Goal: Information Seeking & Learning: Understand process/instructions

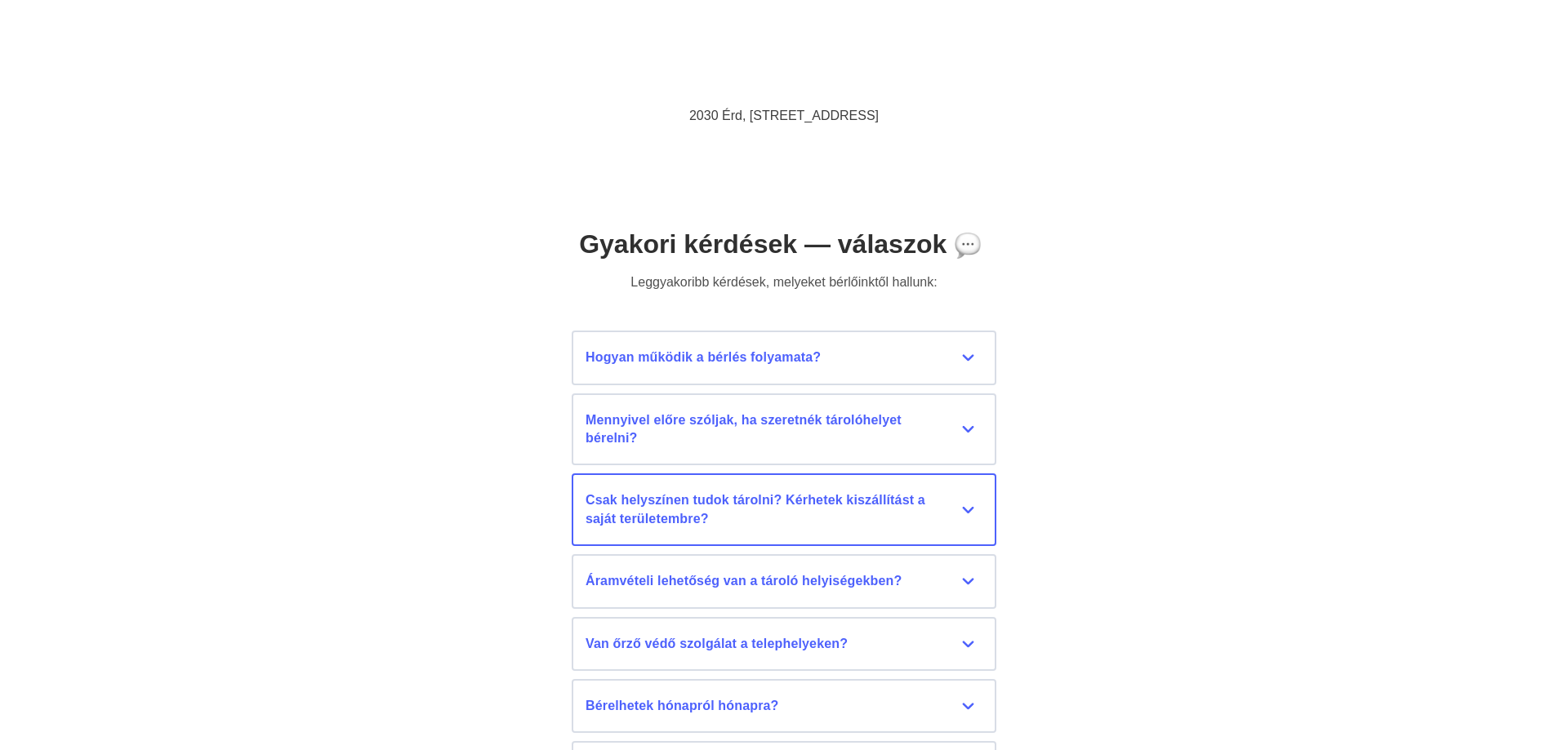
scroll to position [7080, 0]
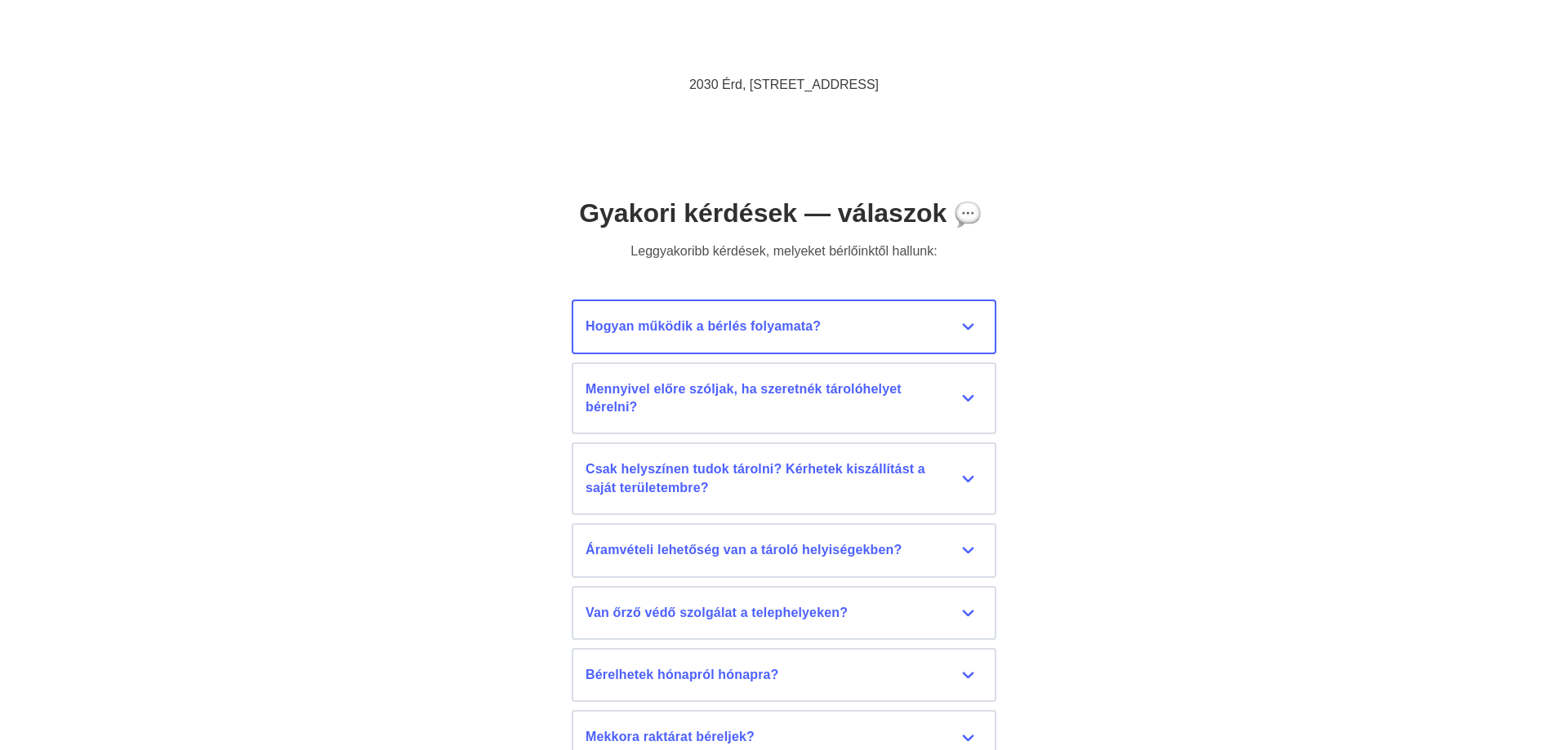
click at [964, 323] on div "Hogyan működik a bérlés folyamata?" at bounding box center [784, 327] width 397 height 18
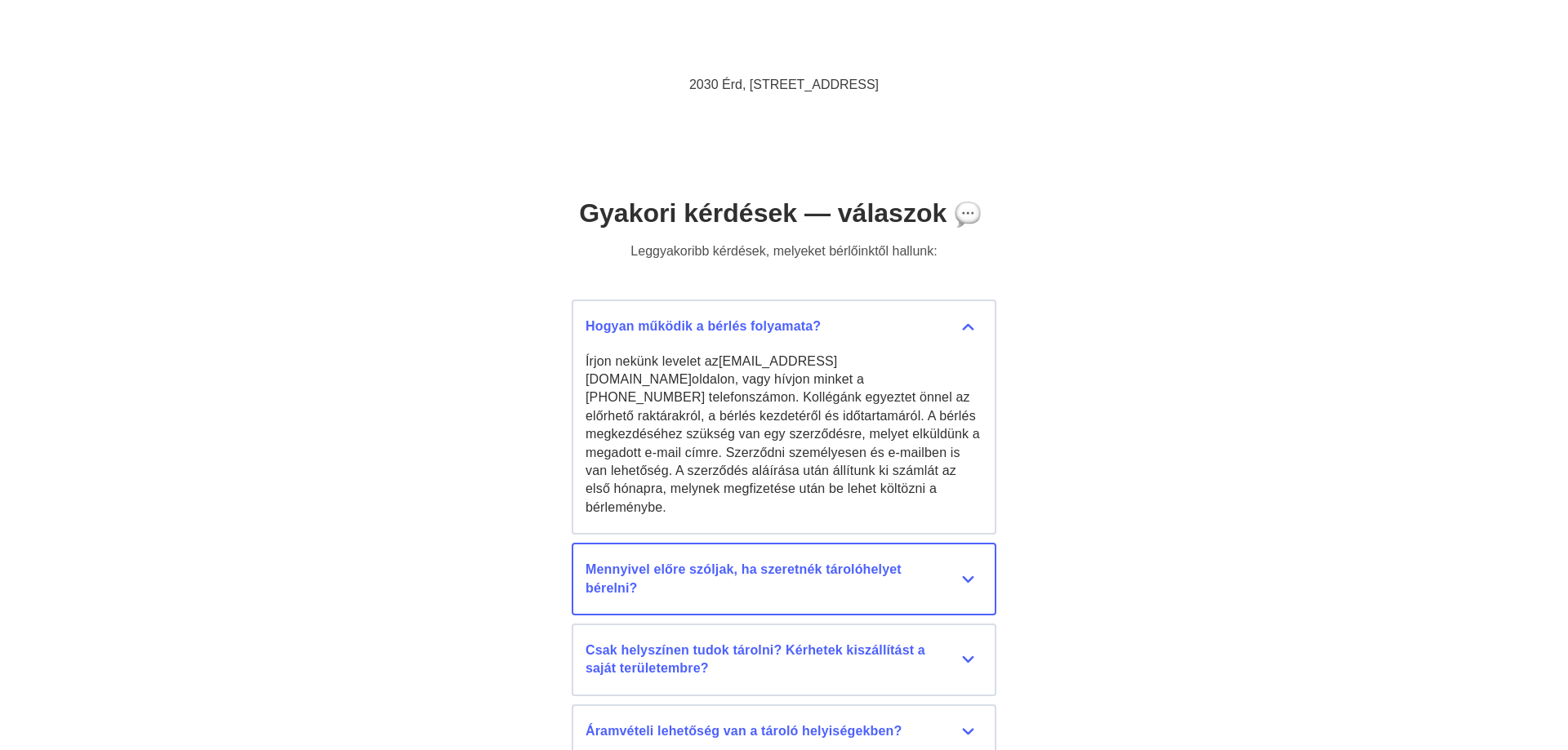
click at [971, 561] on div "Mennyivel előre szóljak, ha szeretnék tárolóhelyet bérelni?" at bounding box center [784, 579] width 397 height 37
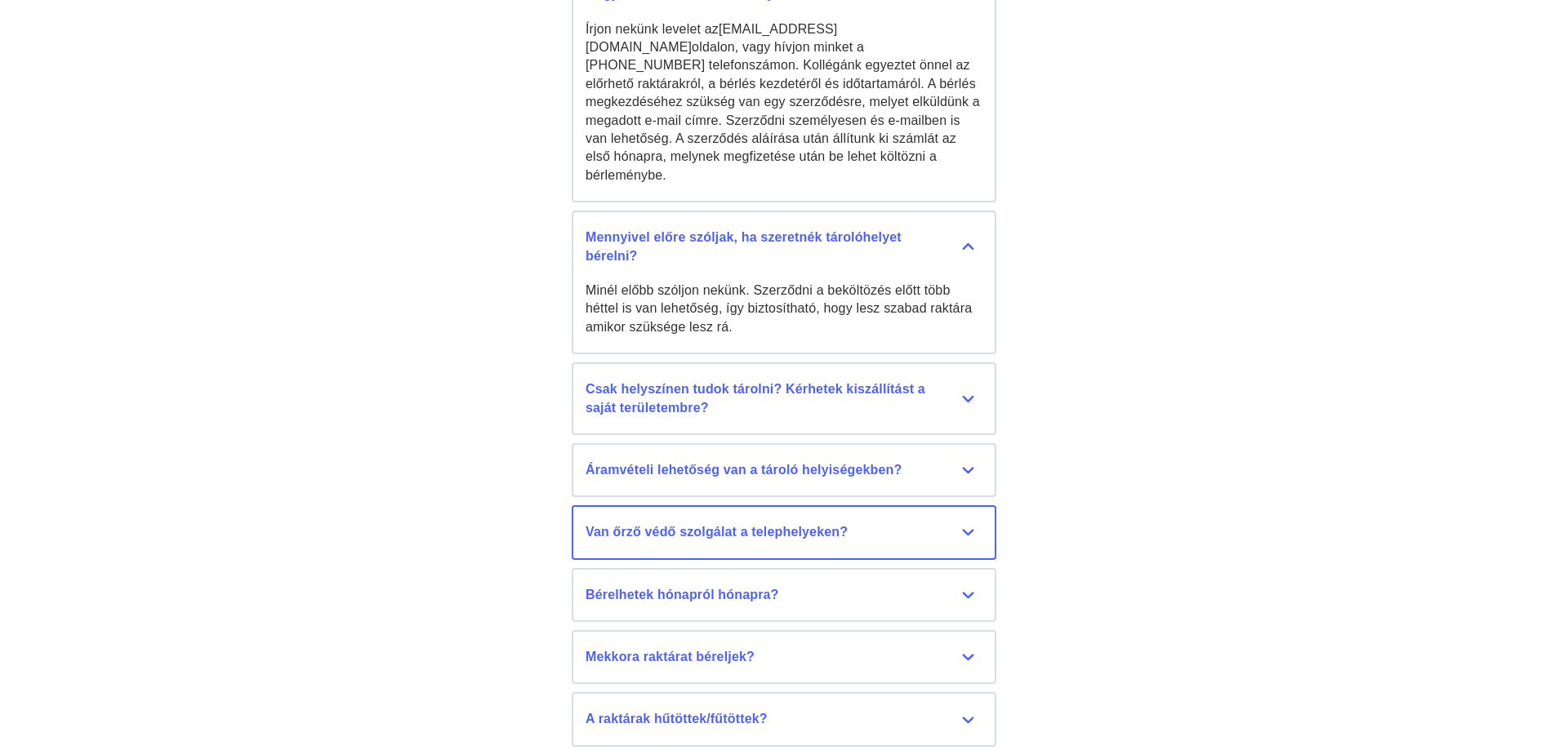
scroll to position [7413, 0]
click at [969, 585] on div "Bérelhetek hónapról hónapra?" at bounding box center [784, 594] width 397 height 18
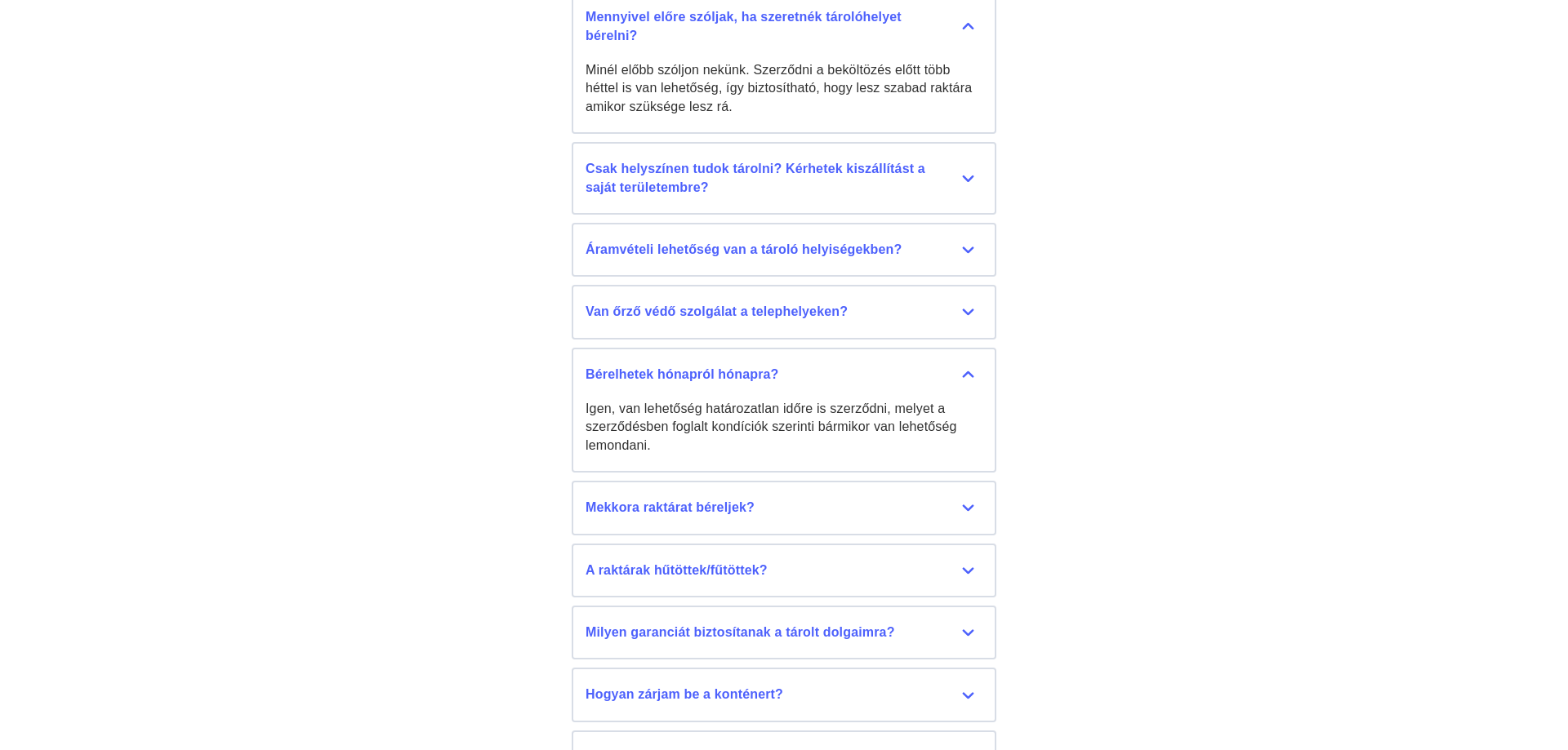
scroll to position [7663, 0]
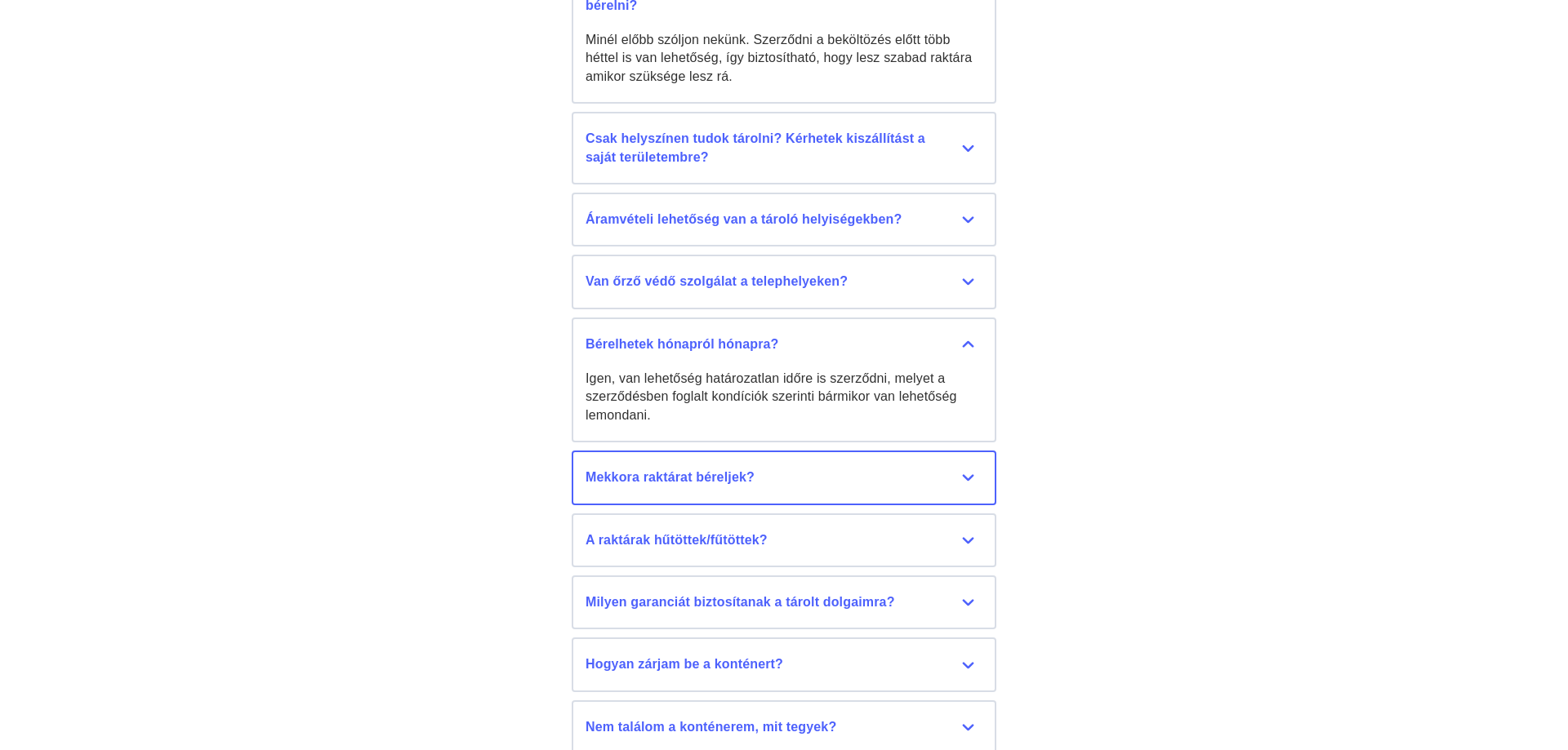
click at [970, 469] on div "Mekkora raktárat béreljek?" at bounding box center [784, 478] width 397 height 18
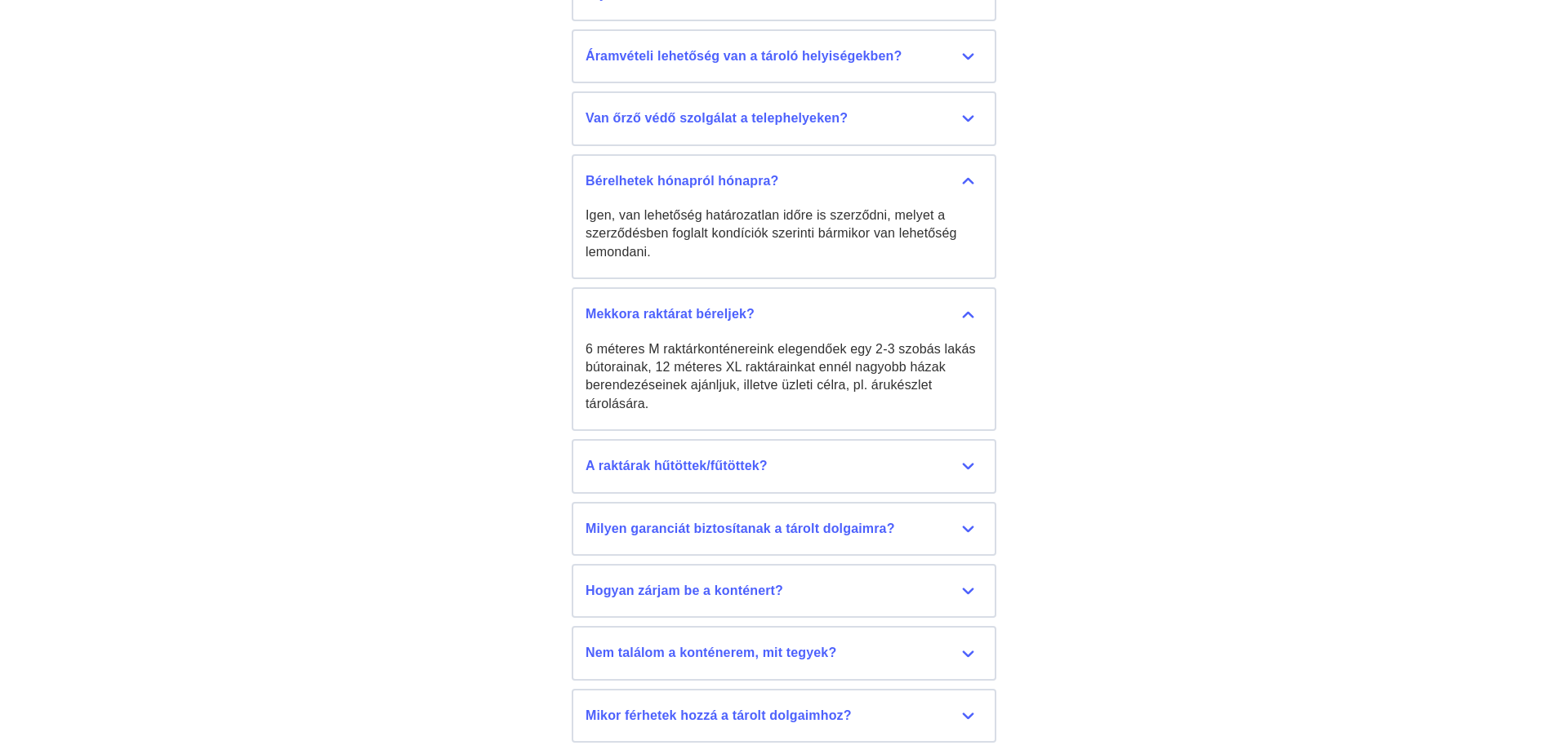
scroll to position [7830, 0]
click at [966, 517] on div "Milyen garanciát biztosítanak a tárolt dolgaimra?" at bounding box center [784, 526] width 397 height 18
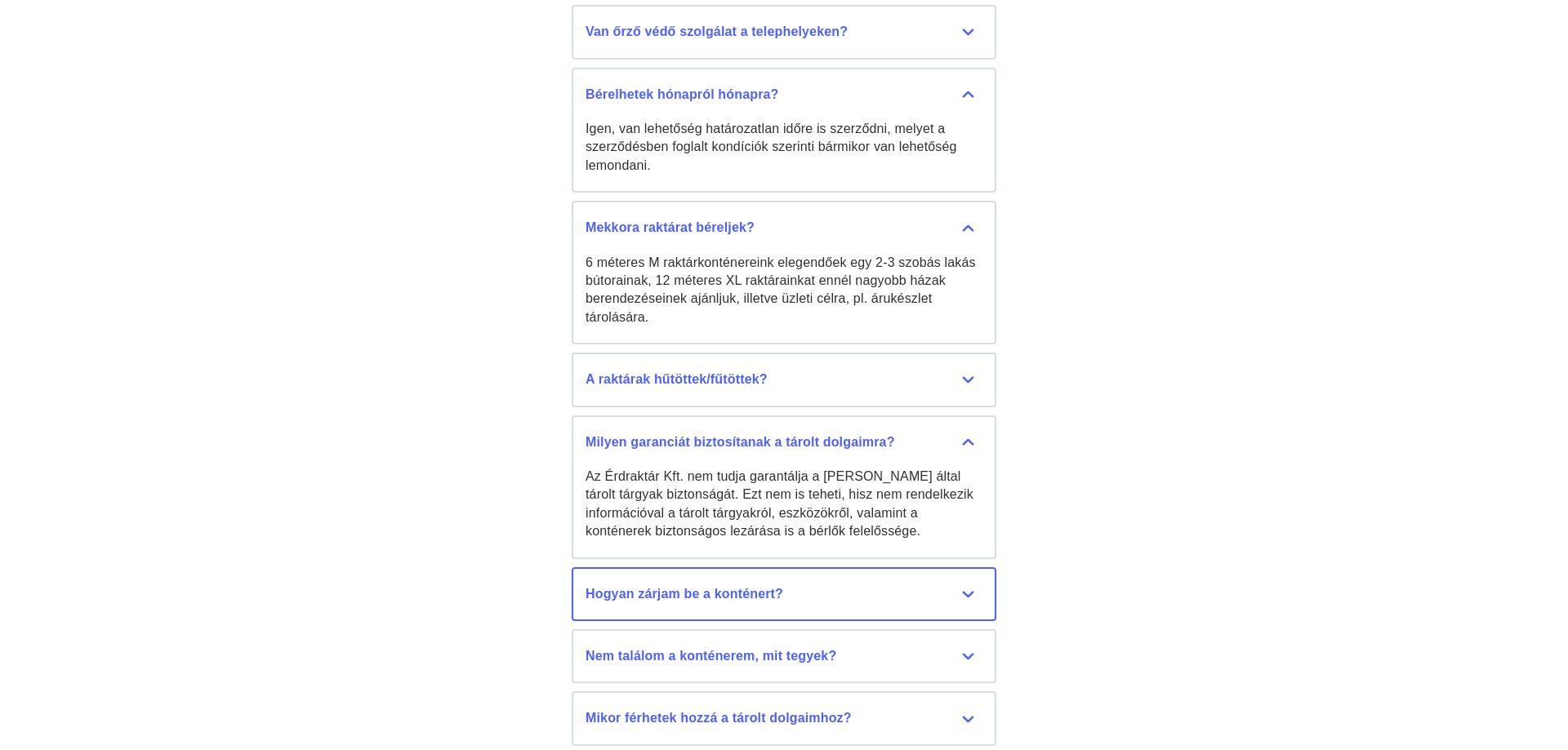
scroll to position [7996, 0]
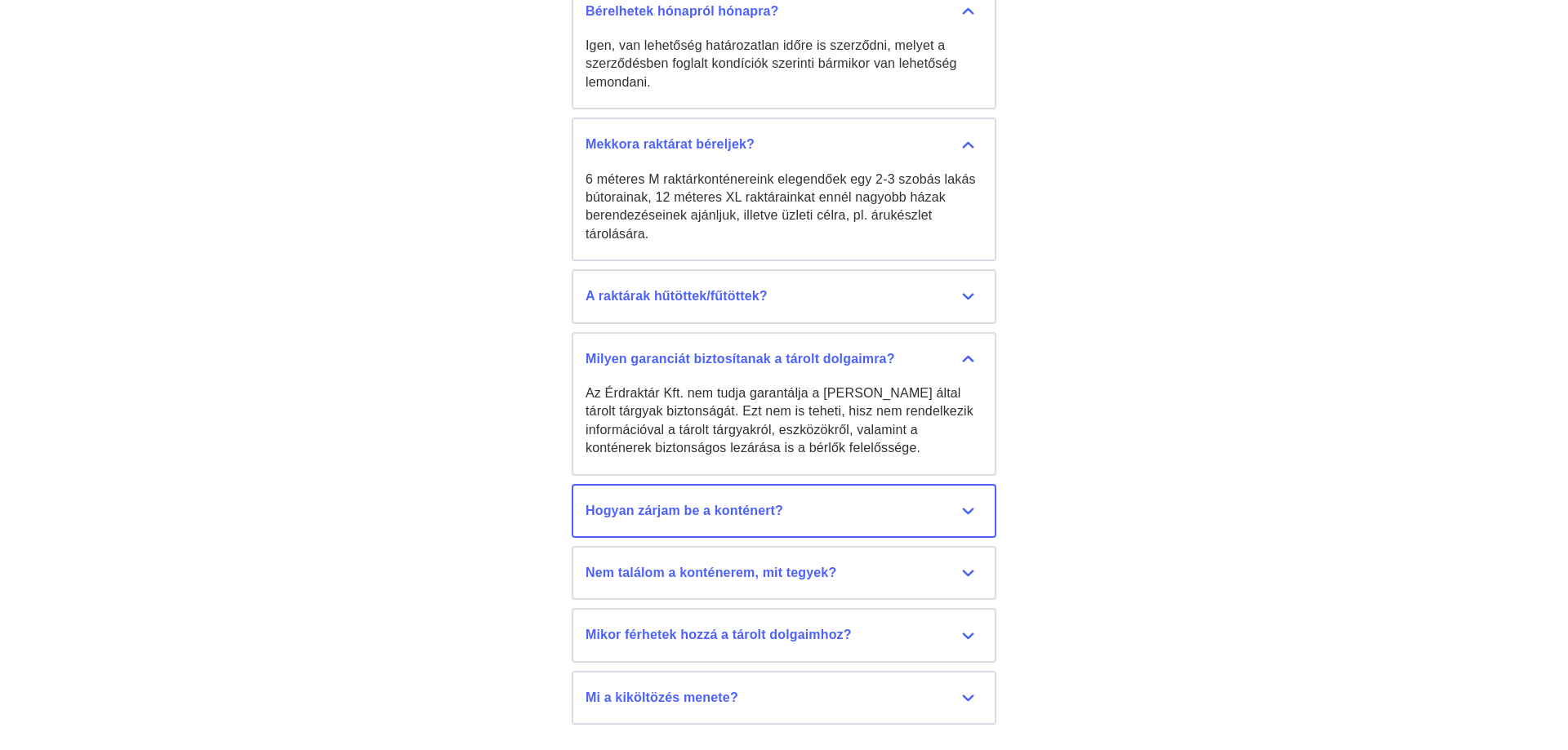
click at [973, 502] on div "Hogyan zárjam be a konténert?" at bounding box center [784, 511] width 397 height 18
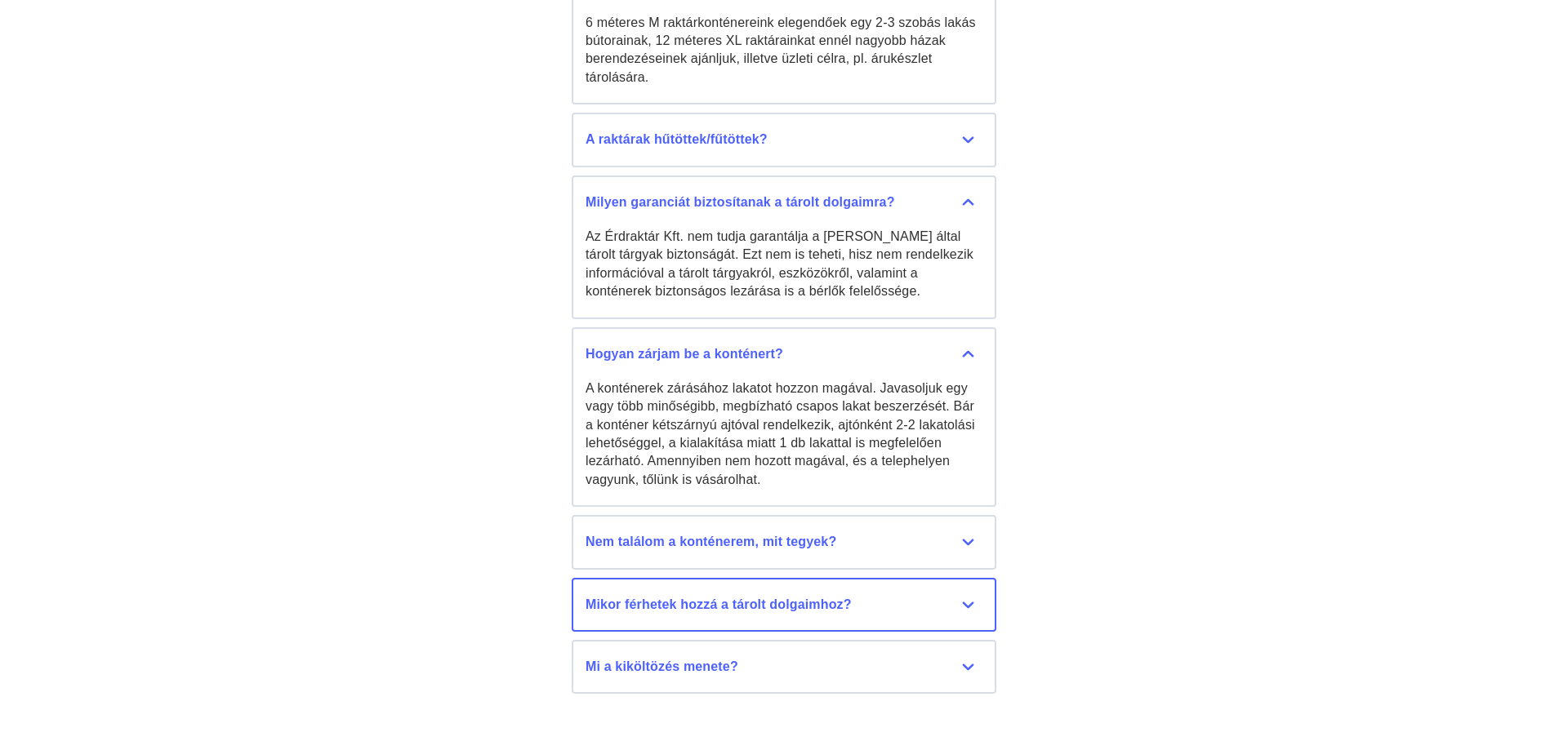
scroll to position [8163, 0]
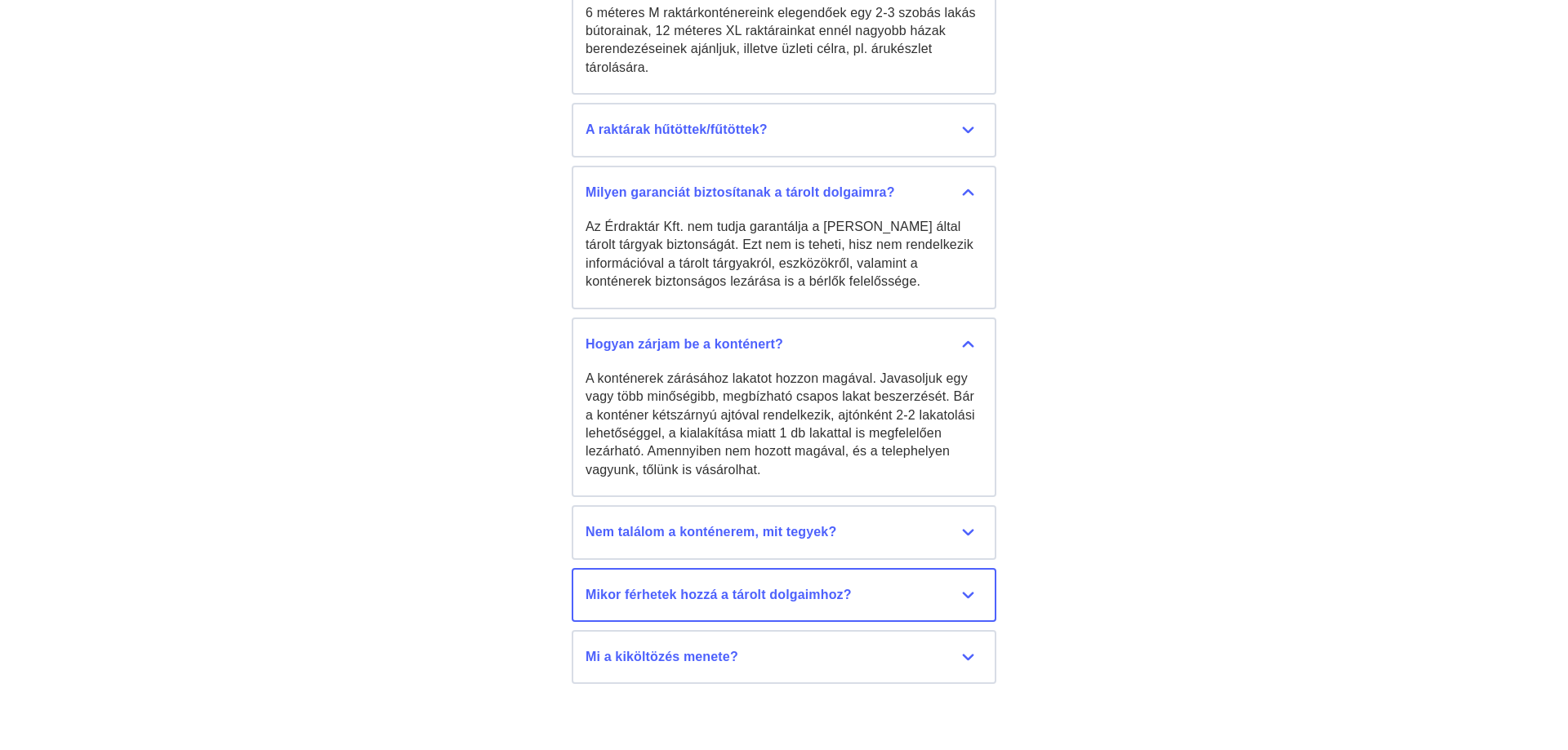
click at [971, 586] on div "Mikor férhetek hozzá a tárolt dolgaimhoz?" at bounding box center [784, 595] width 397 height 18
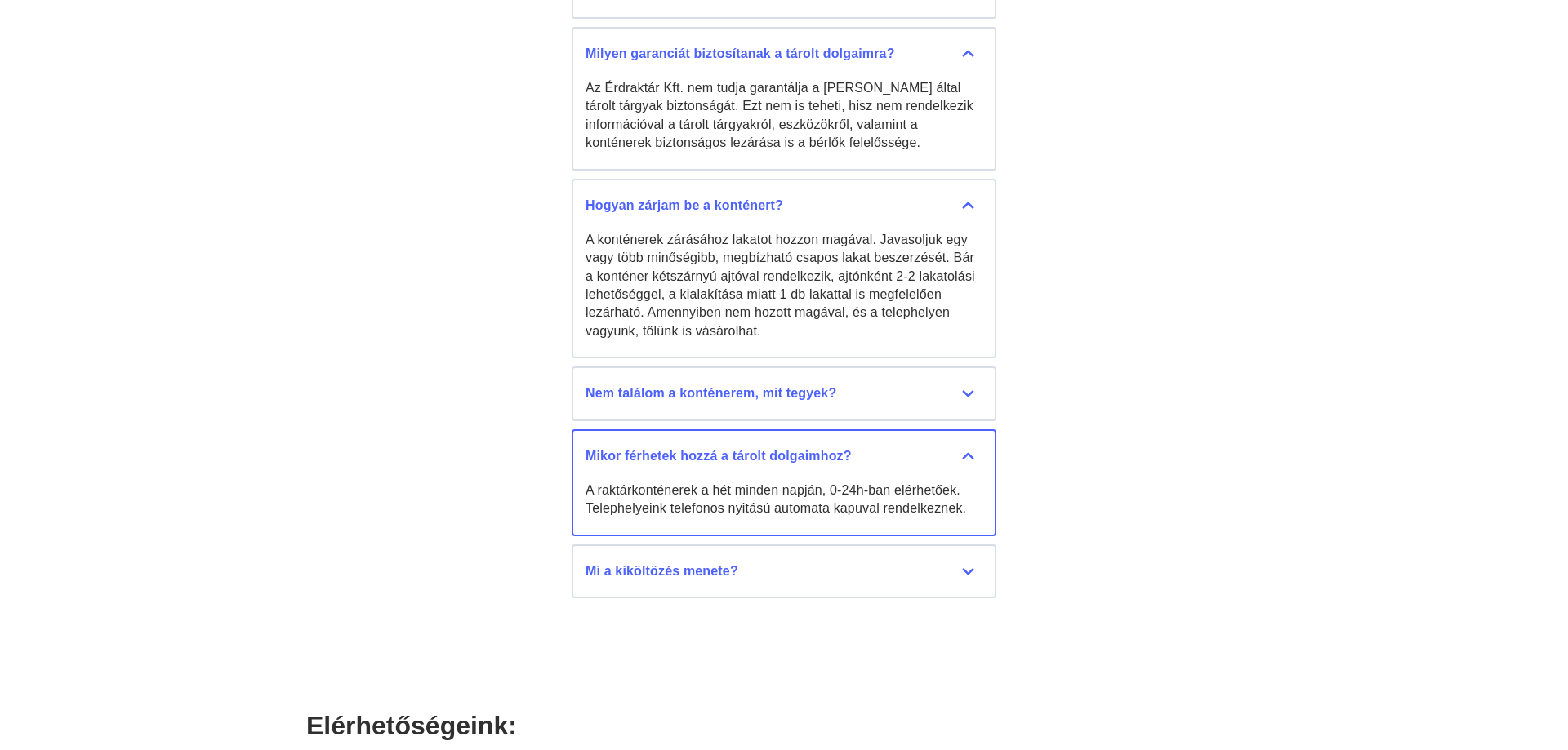
scroll to position [8329, 0]
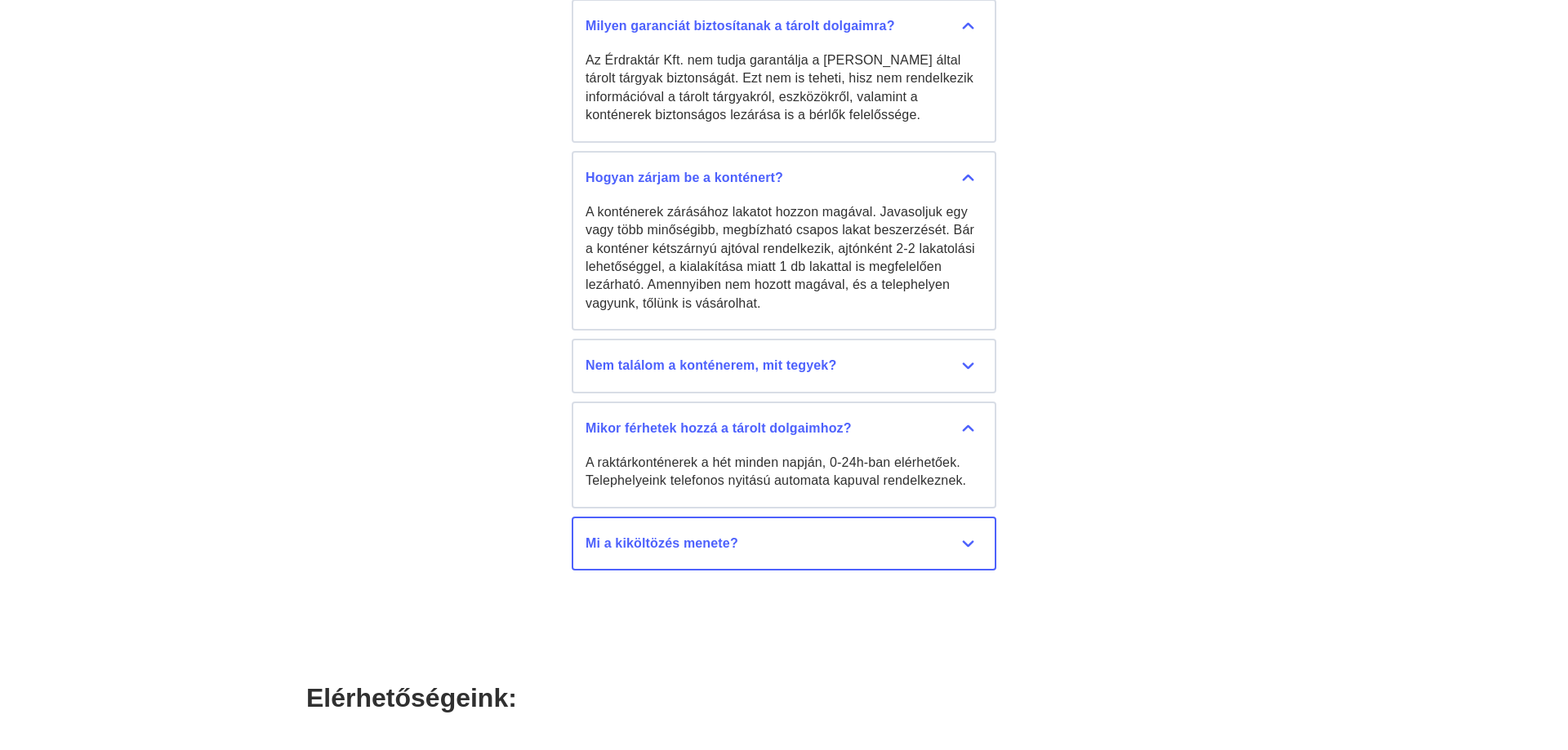
click at [968, 535] on div "Mi a kiköltözés menete?" at bounding box center [784, 544] width 397 height 18
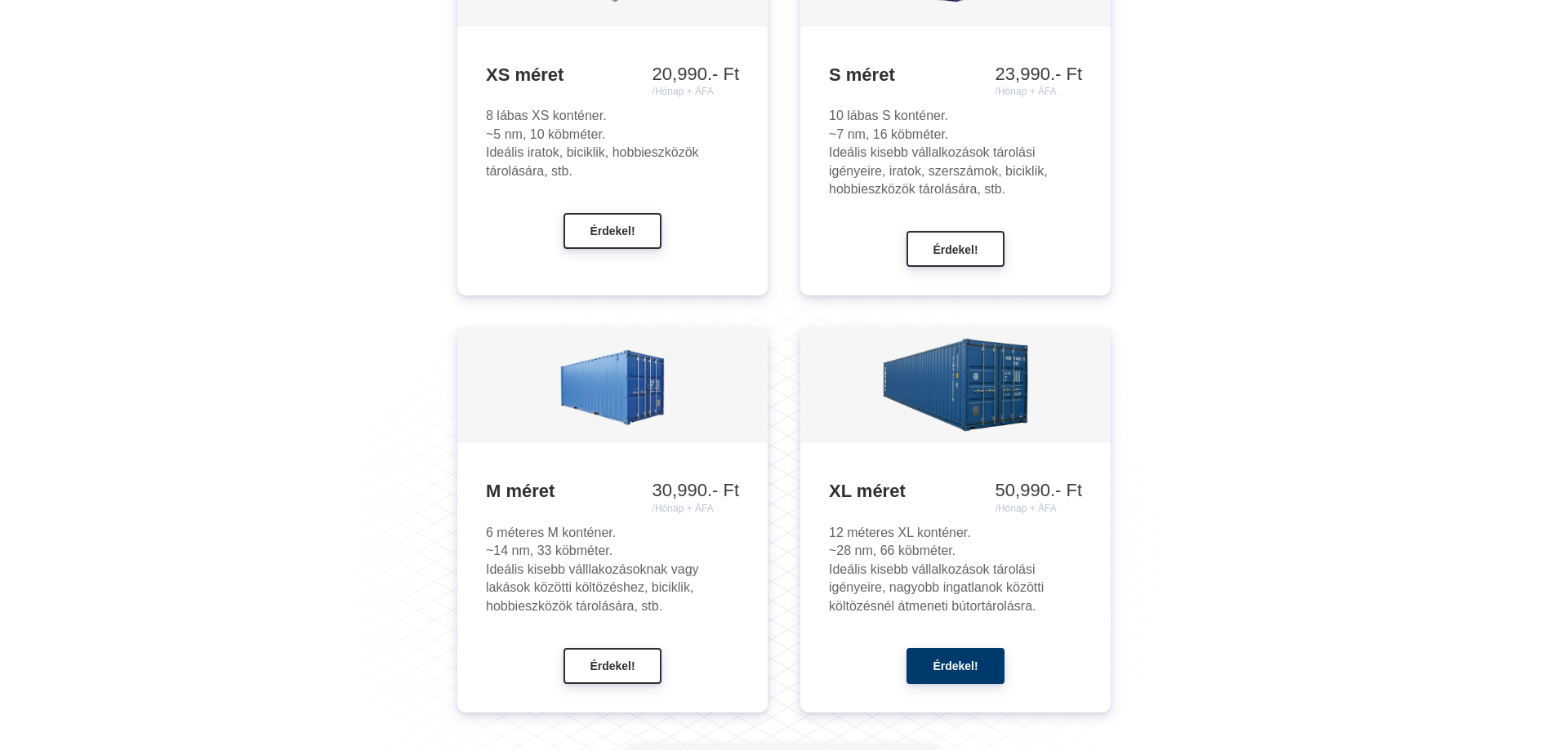
scroll to position [1666, 0]
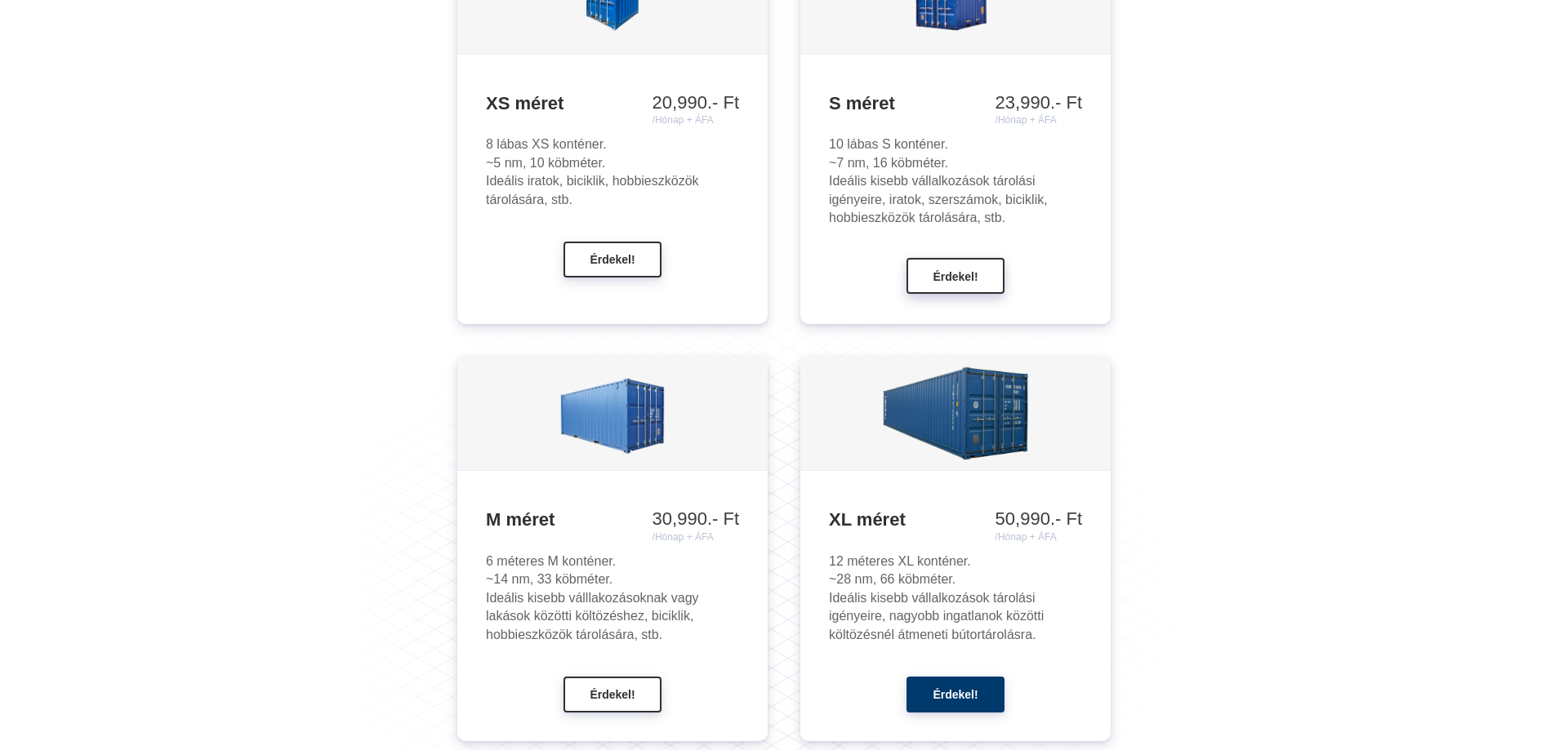
click at [965, 274] on span "Érdekel!" at bounding box center [956, 276] width 45 height 14
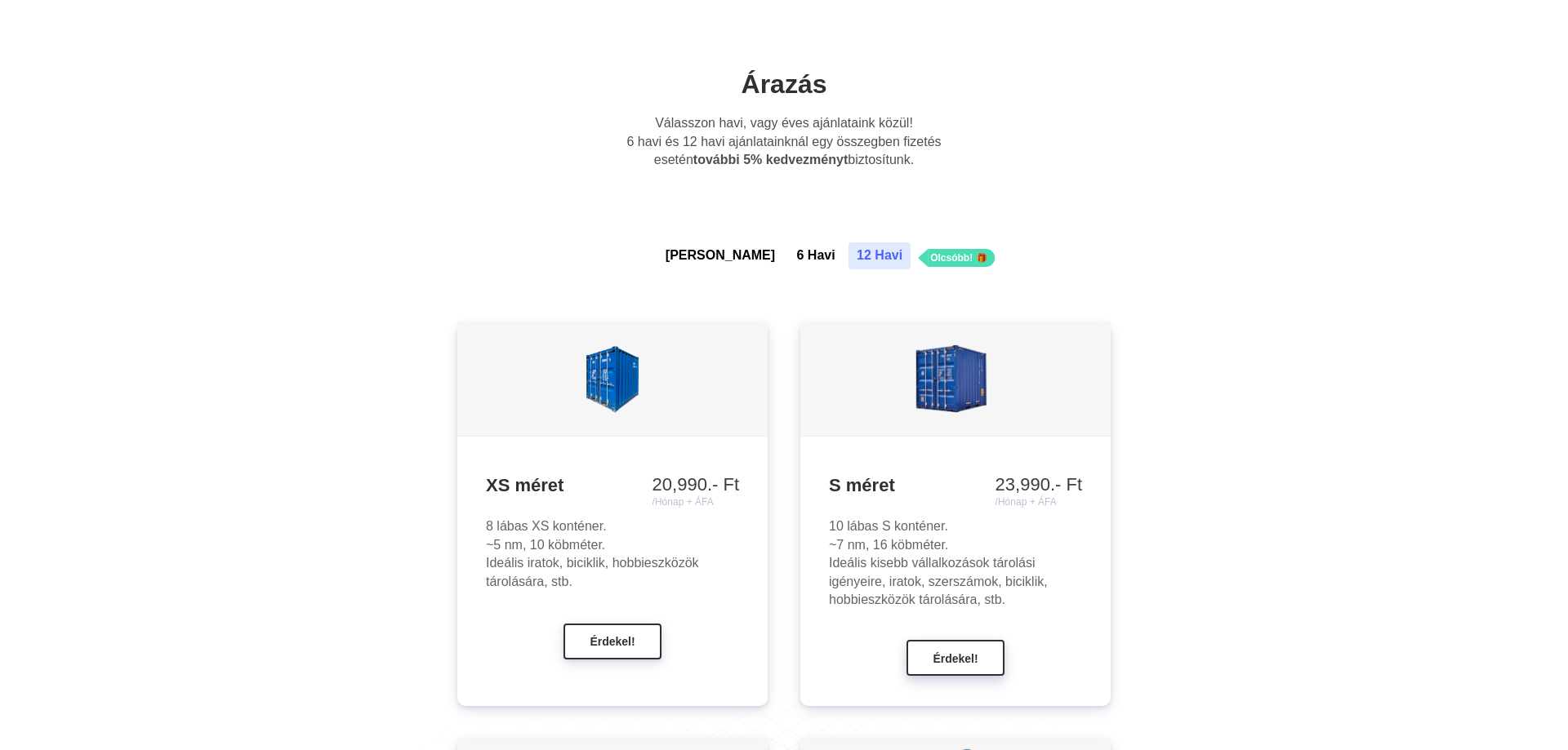
scroll to position [1186, 0]
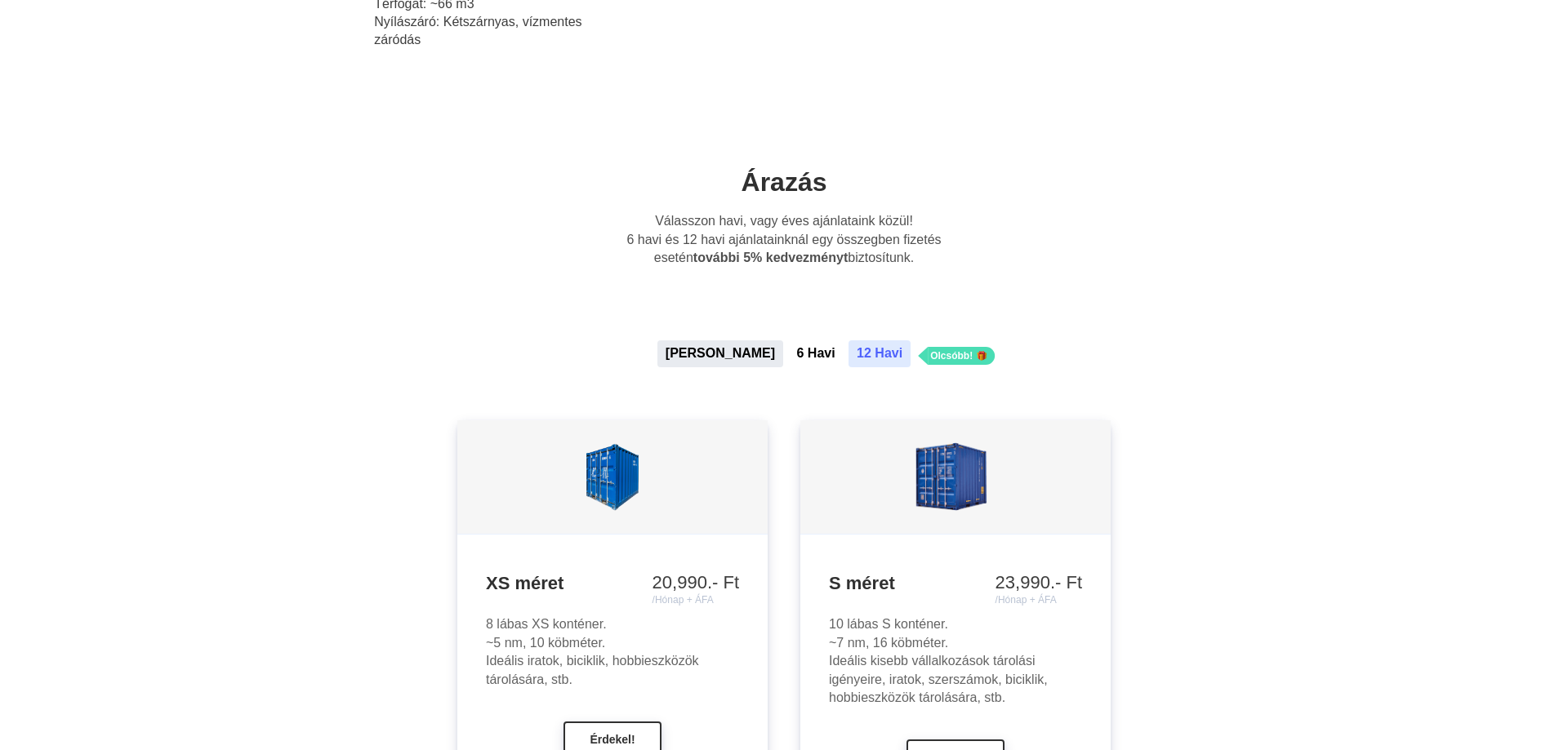
click at [729, 354] on button "[PERSON_NAME]" at bounding box center [721, 353] width 126 height 26
click at [789, 353] on button "6 Havi" at bounding box center [816, 353] width 55 height 26
click at [723, 351] on button "[PERSON_NAME]" at bounding box center [721, 353] width 126 height 26
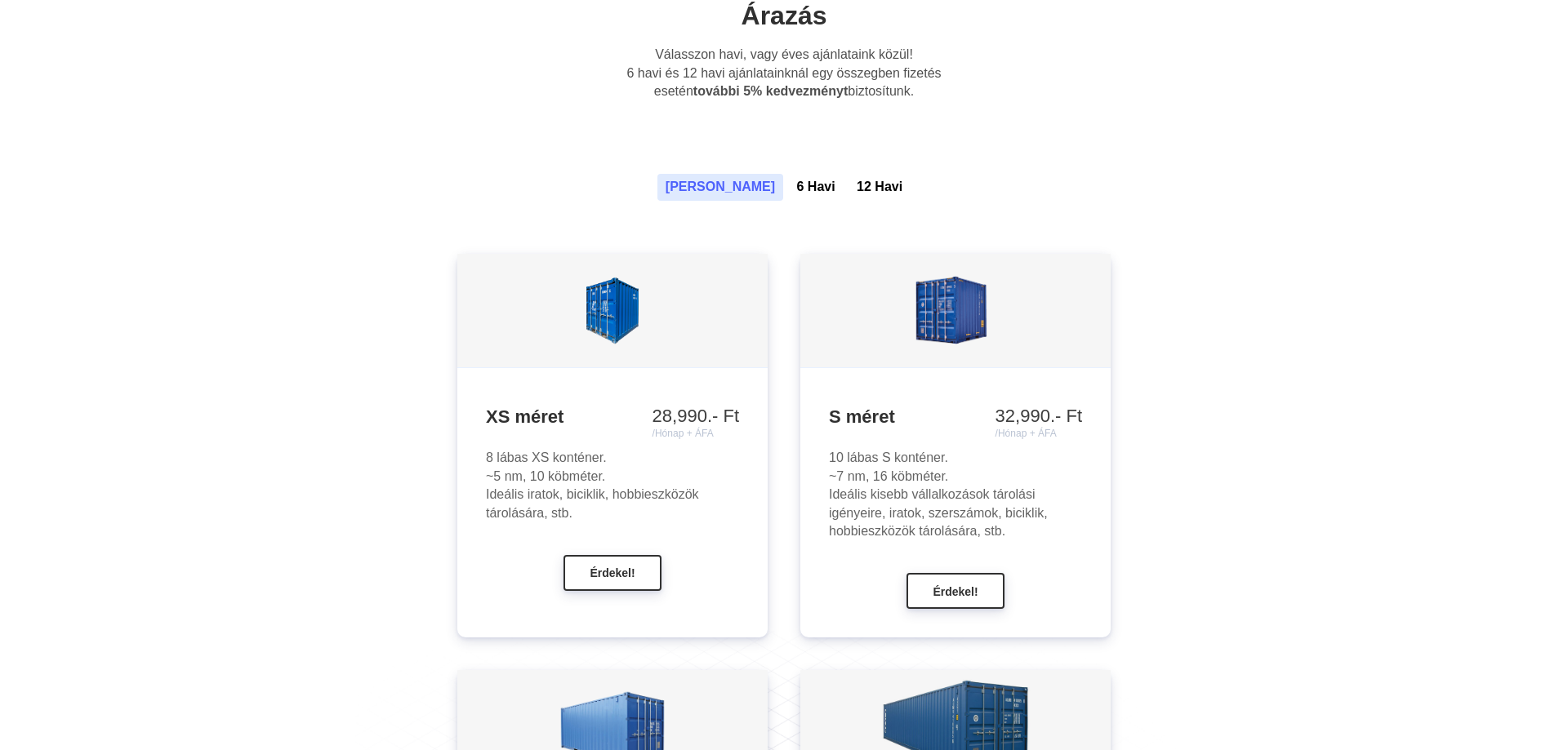
scroll to position [1269, 0]
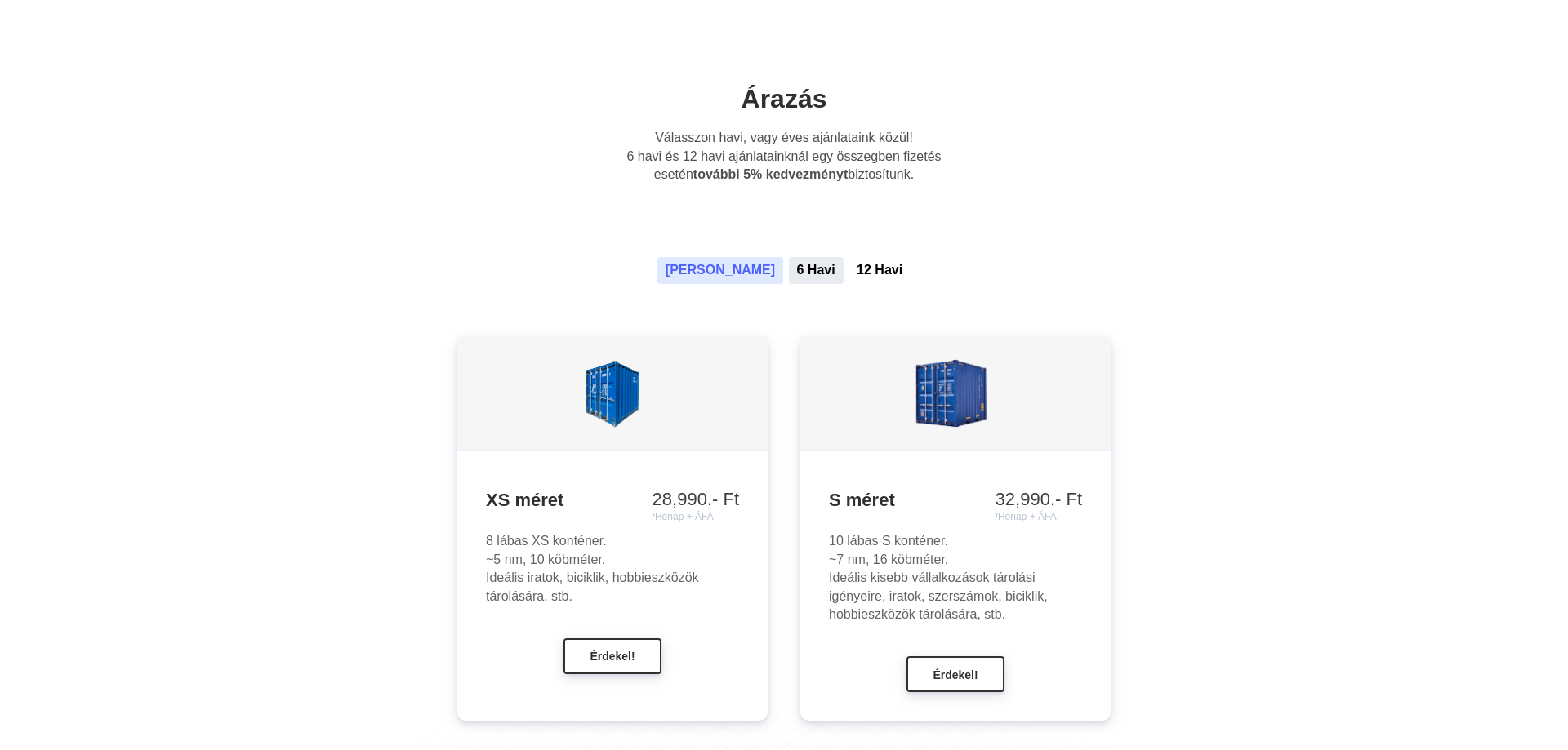
click at [789, 270] on button "6 Havi" at bounding box center [816, 270] width 55 height 26
click at [721, 270] on button "[PERSON_NAME]" at bounding box center [721, 270] width 126 height 26
click at [789, 270] on button "6 Havi" at bounding box center [816, 270] width 55 height 26
click at [724, 272] on button "[PERSON_NAME]" at bounding box center [721, 270] width 126 height 26
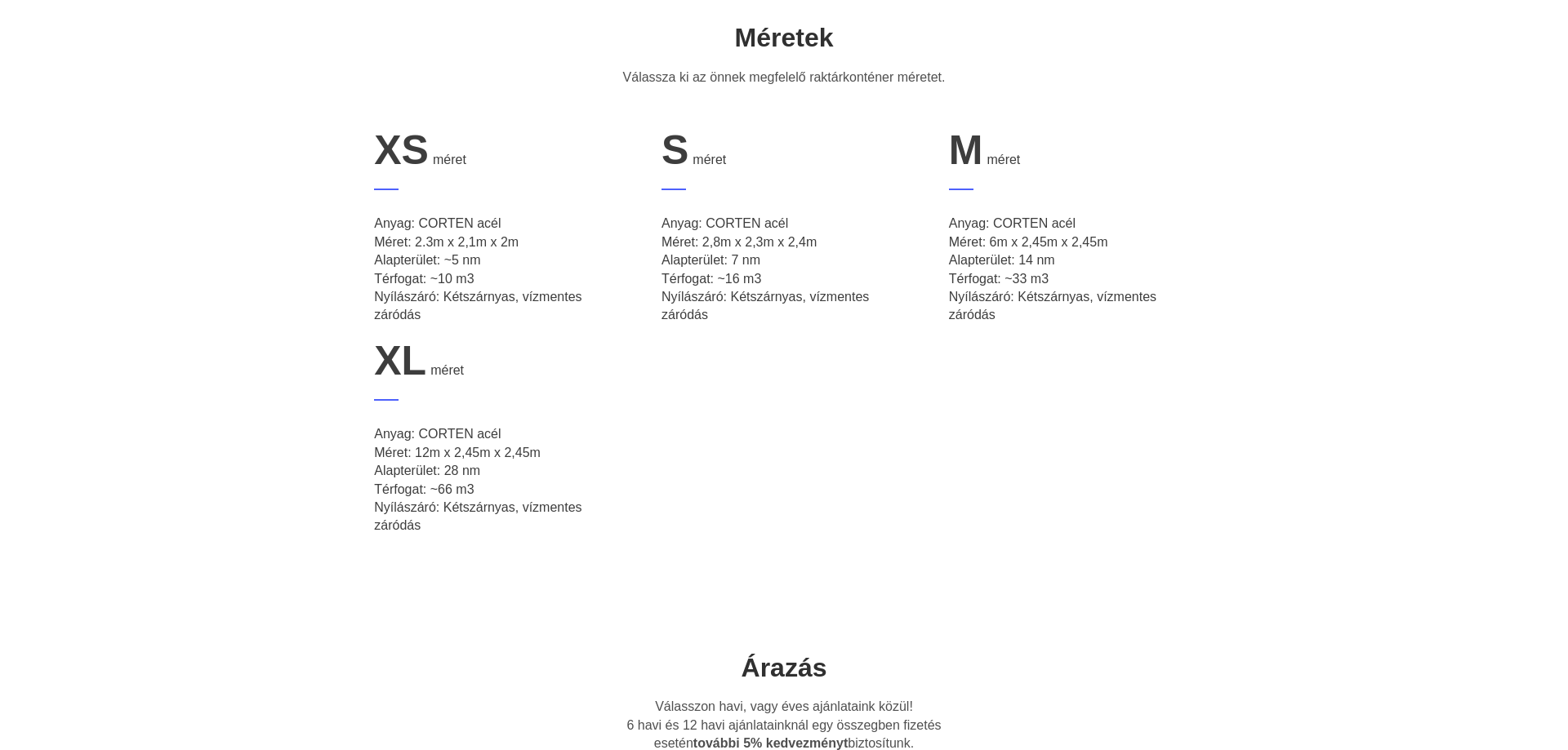
scroll to position [686, 0]
